Goal: Task Accomplishment & Management: Use online tool/utility

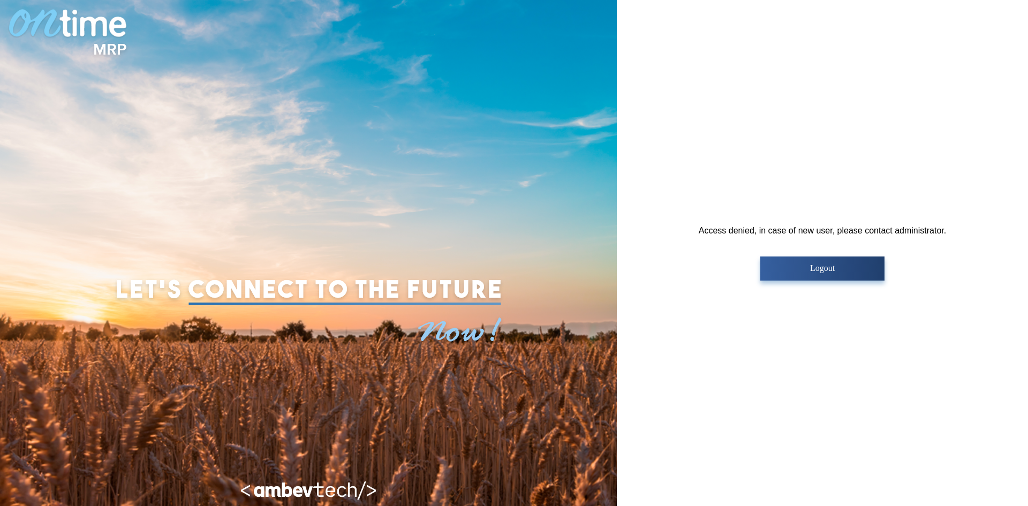
click at [782, 267] on p "Logout" at bounding box center [822, 268] width 117 height 10
click at [782, 270] on p "Logout" at bounding box center [822, 268] width 117 height 10
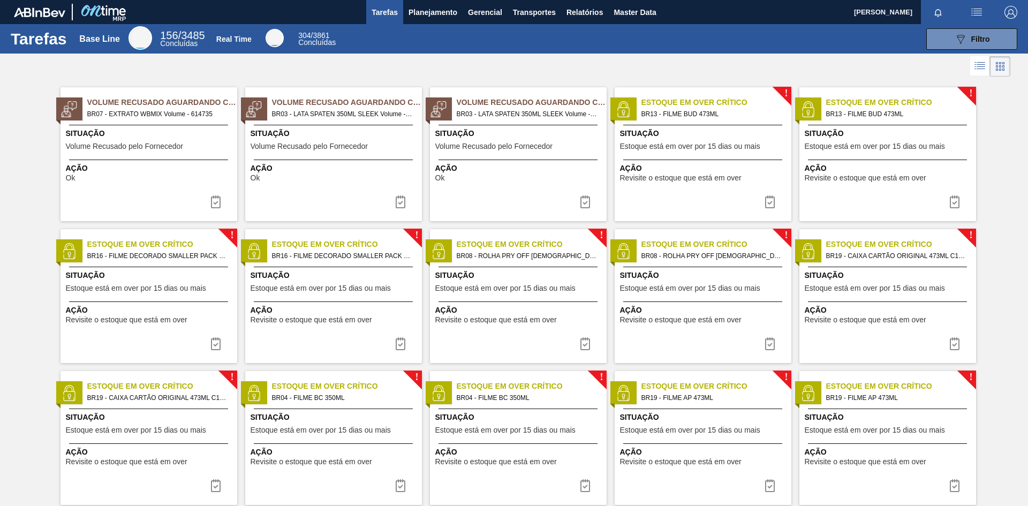
click at [1005, 6] on img "button" at bounding box center [1011, 12] width 13 height 13
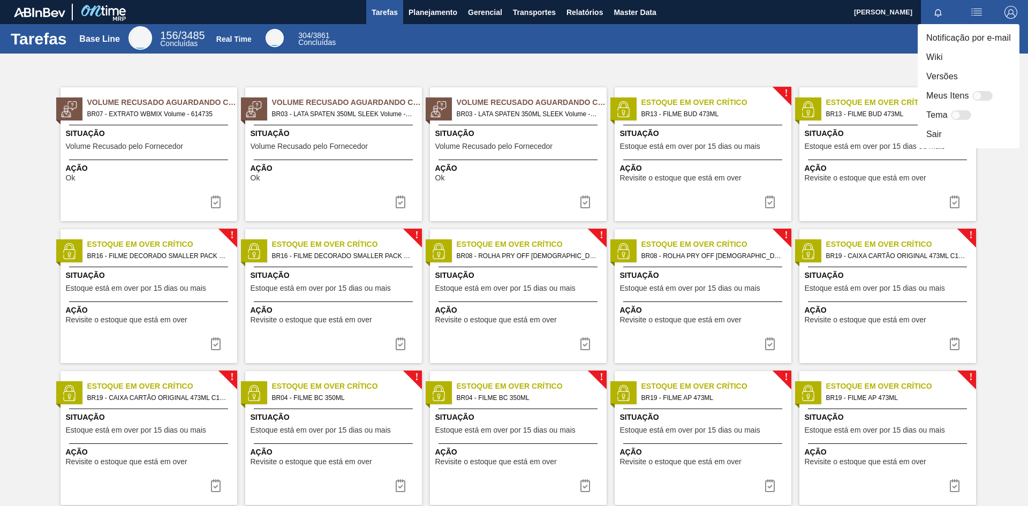
click at [955, 73] on li "Versões" at bounding box center [969, 76] width 102 height 19
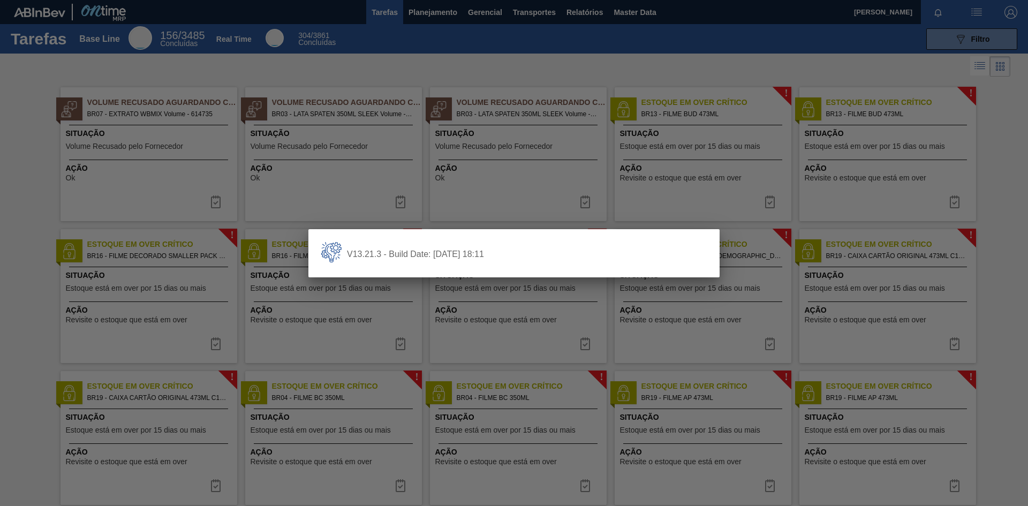
click at [766, 63] on div at bounding box center [514, 253] width 1028 height 506
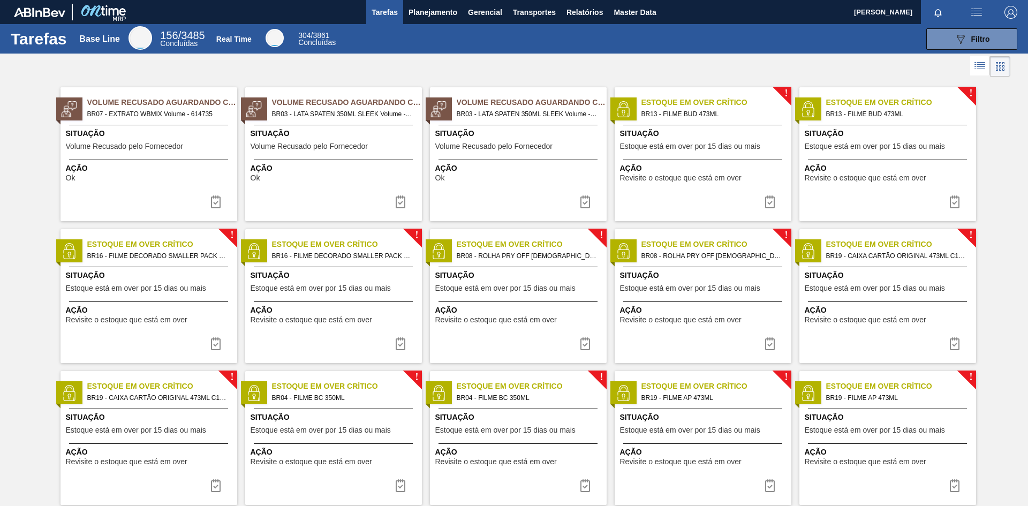
click at [330, 131] on span "Situação" at bounding box center [335, 133] width 169 height 11
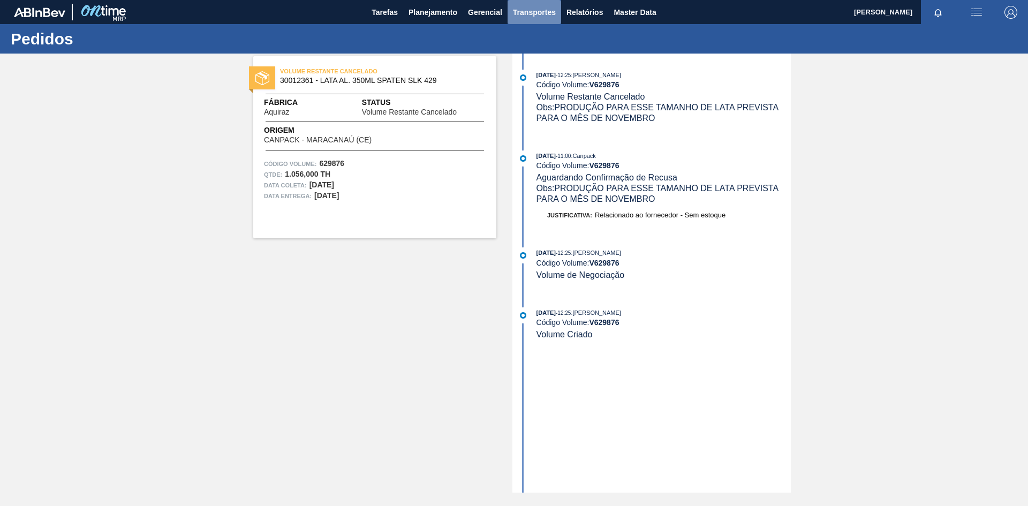
click at [527, 19] on button "Transportes" at bounding box center [535, 12] width 54 height 24
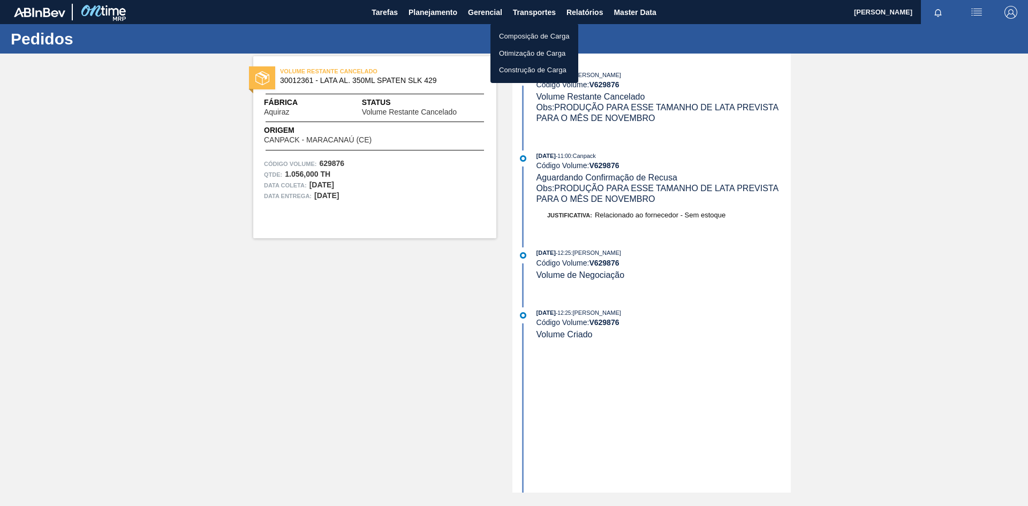
click at [537, 56] on li "Otimização de Carga" at bounding box center [535, 53] width 88 height 17
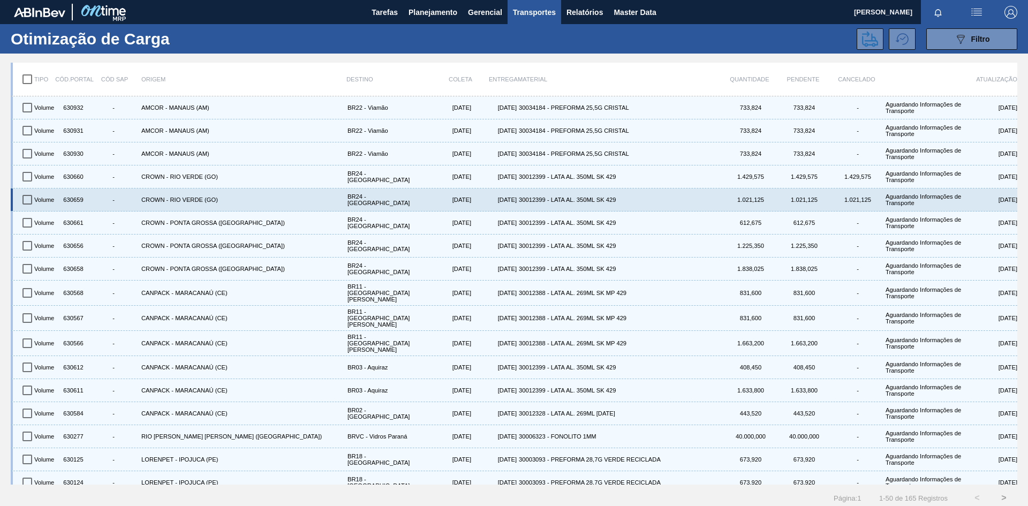
click at [642, 197] on div "30012399 - LATA AL. 350ML SK 429" at bounding box center [620, 200] width 206 height 18
click at [592, 199] on div "30012399 - LATA AL. 350ML SK 429" at bounding box center [620, 200] width 206 height 18
click at [27, 199] on input "checkbox" at bounding box center [27, 199] width 22 height 22
checkbox input "true"
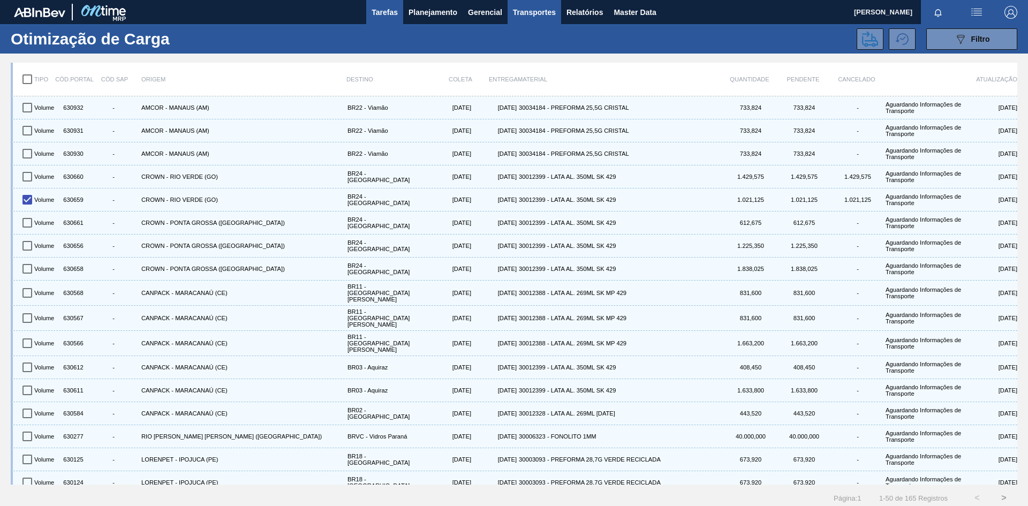
click at [393, 18] on span "Tarefas" at bounding box center [385, 12] width 26 height 13
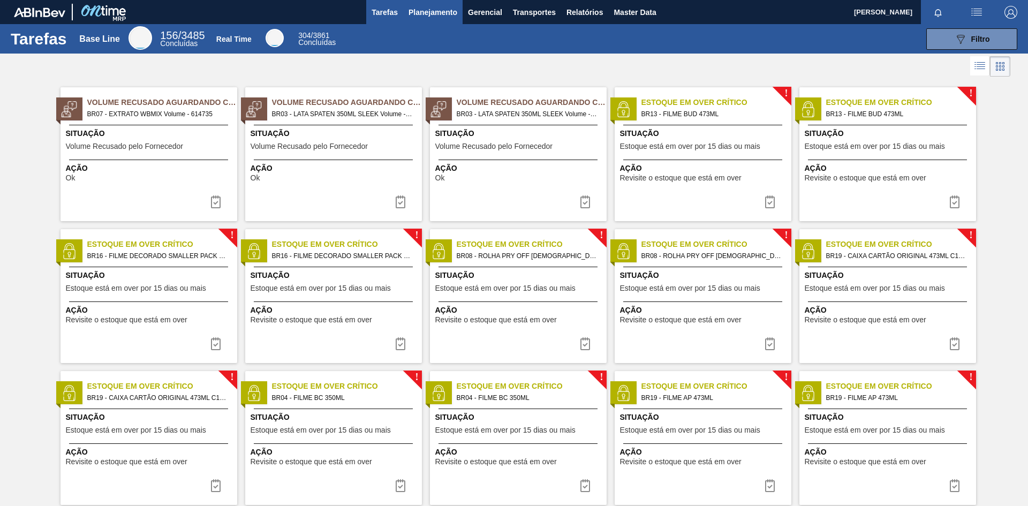
click at [461, 12] on button "Planejamento" at bounding box center [432, 12] width 59 height 24
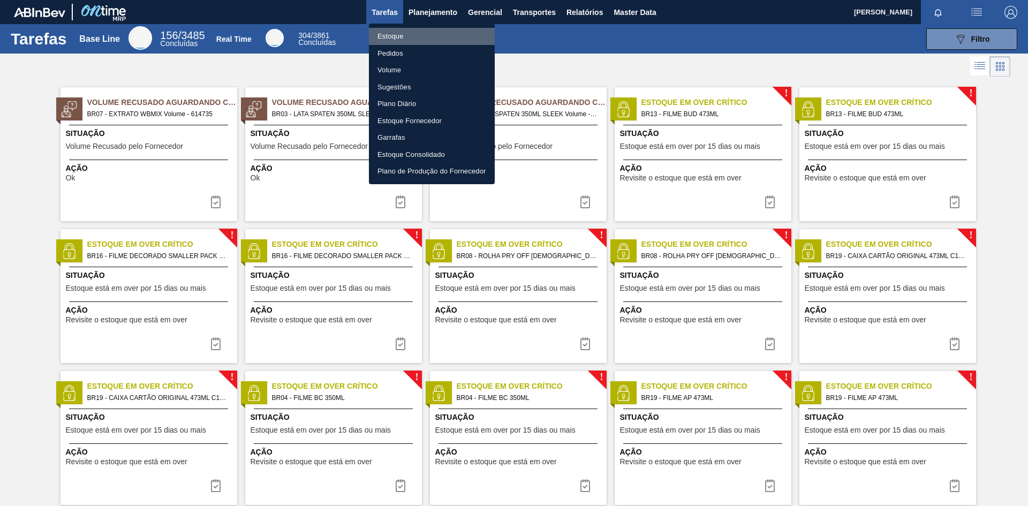
click at [402, 36] on li "Estoque" at bounding box center [432, 36] width 126 height 17
